Goal: Find specific page/section

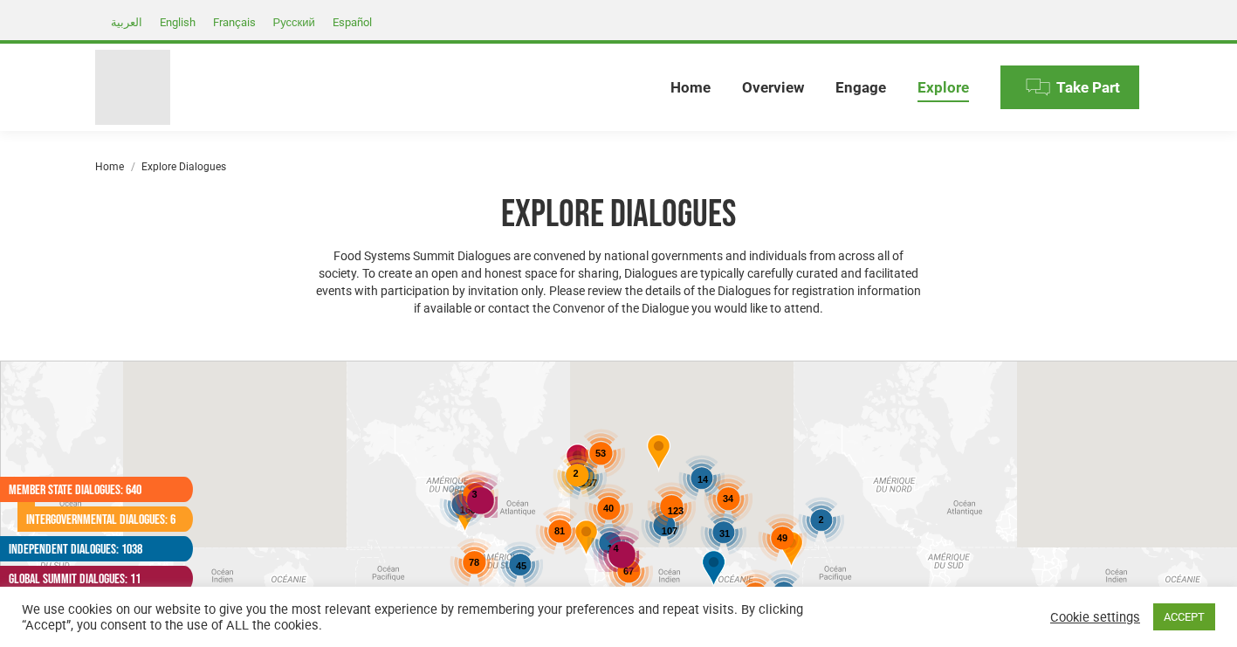
select select
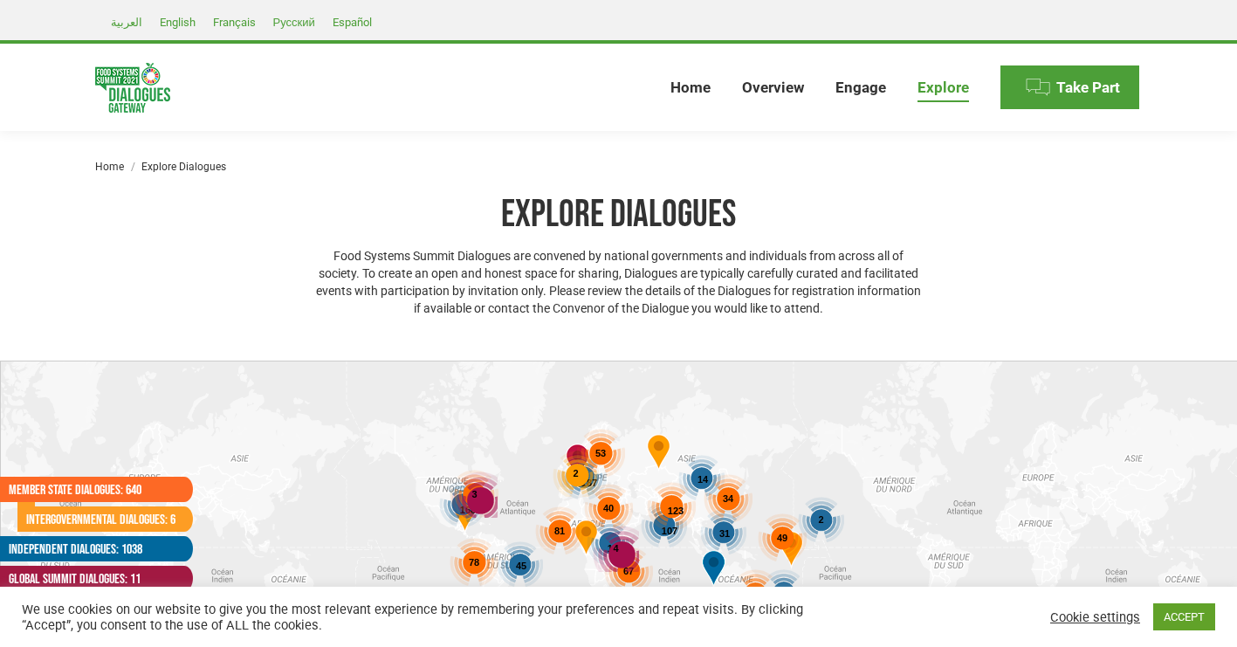
select select
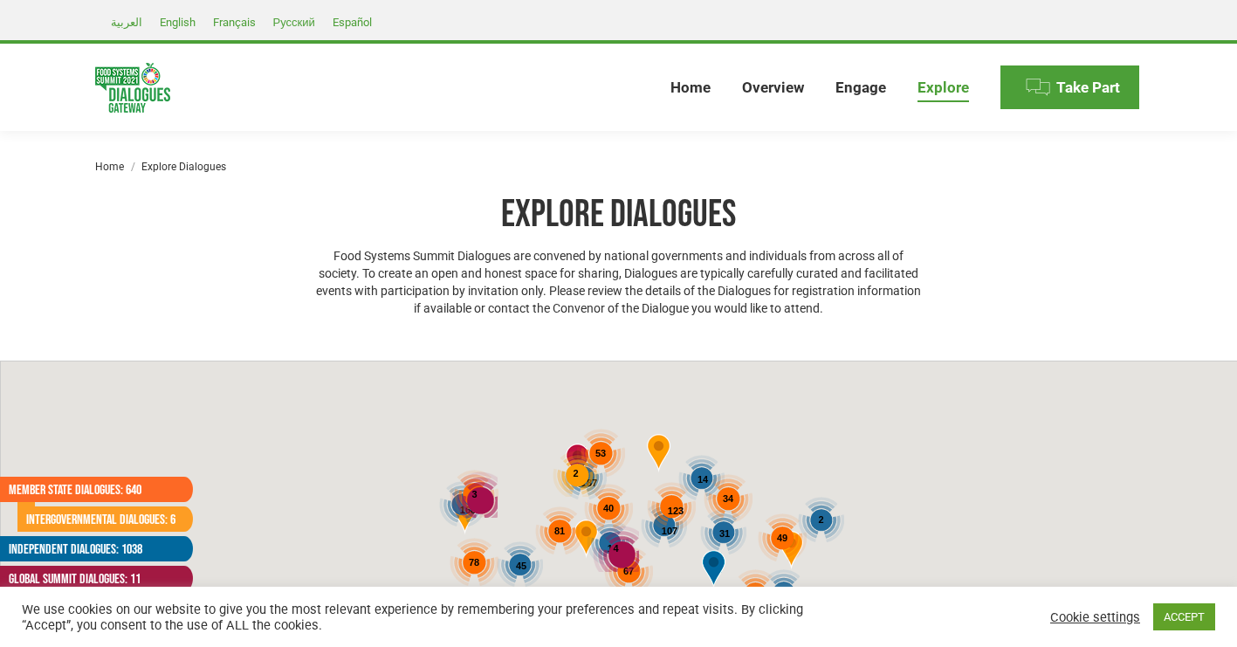
select select
